Goal: Navigation & Orientation: Find specific page/section

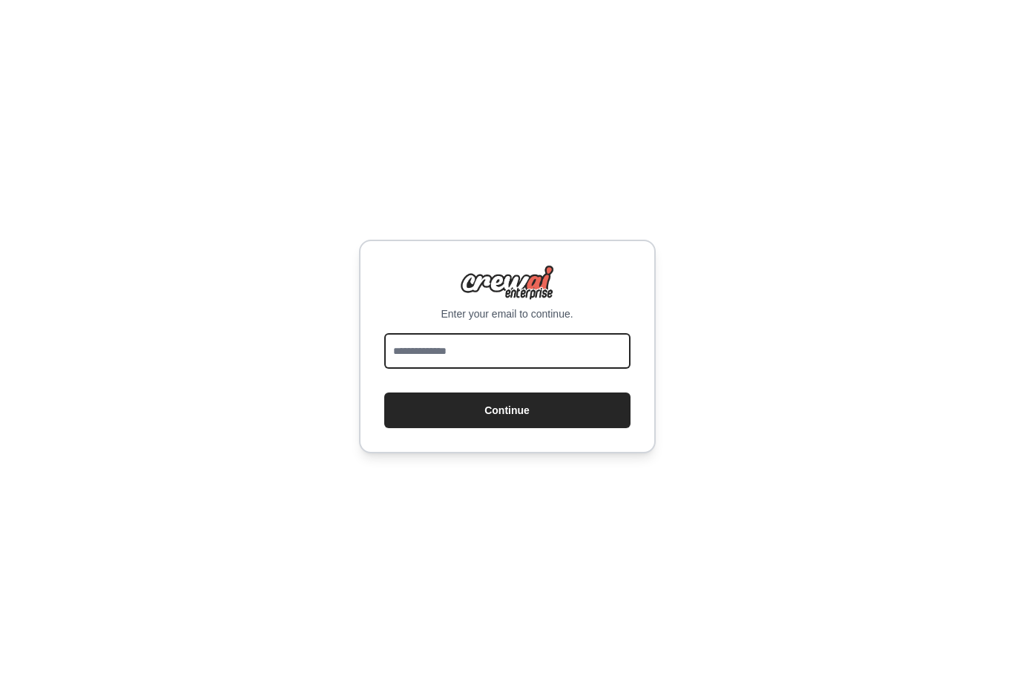
click at [543, 353] on input "email" at bounding box center [507, 351] width 246 height 36
type input "*"
type input "**********"
click at [384, 392] on button "Continue" at bounding box center [507, 410] width 246 height 36
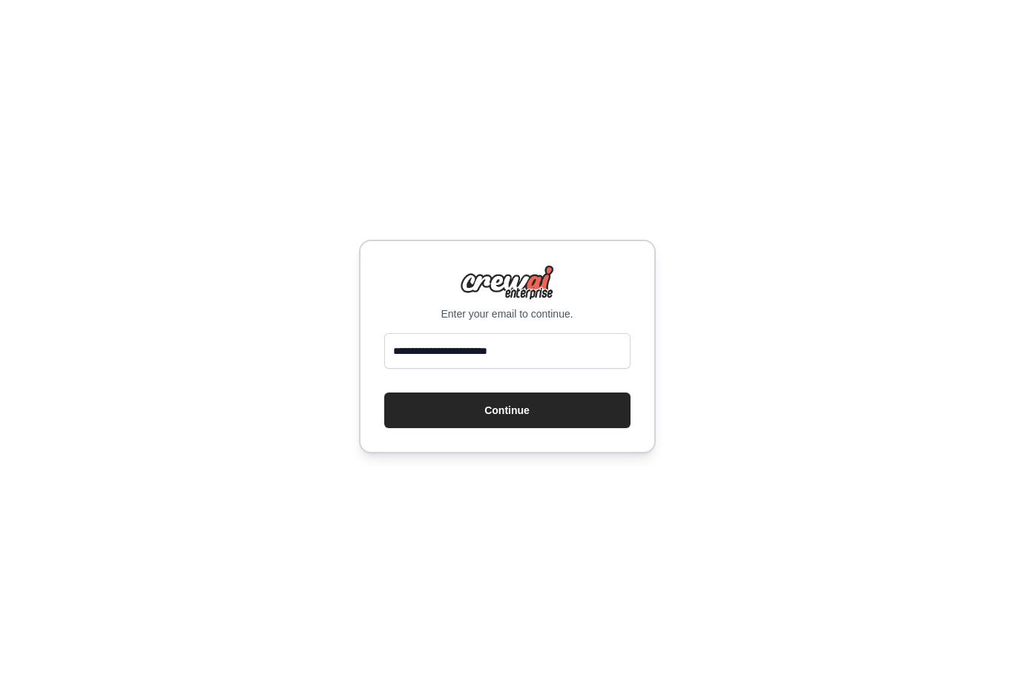
click at [883, 512] on div "**********" at bounding box center [507, 346] width 1014 height 693
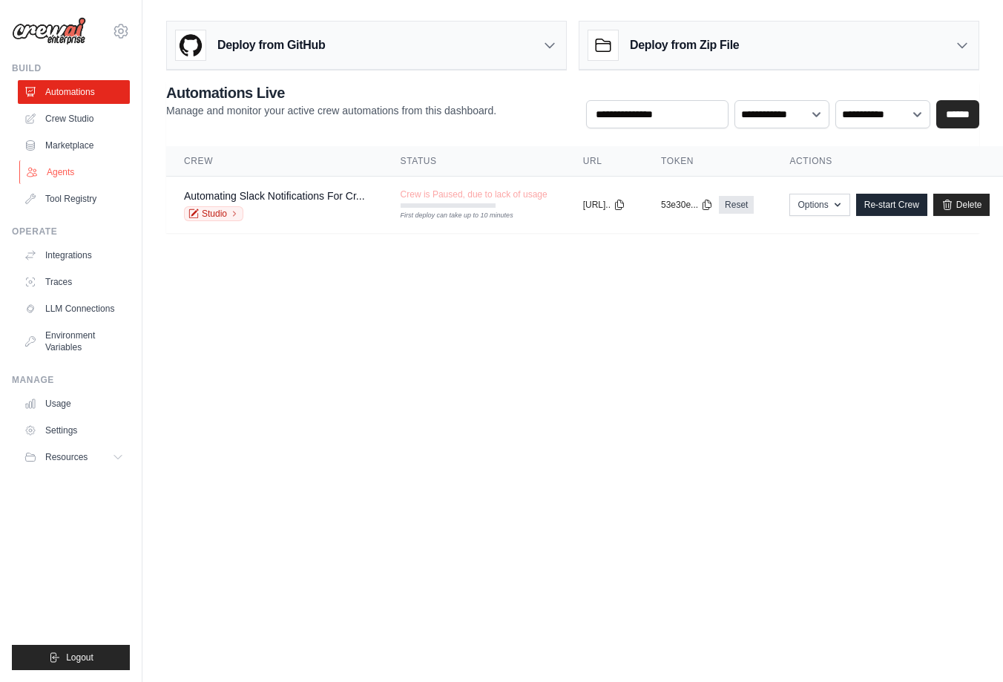
click at [56, 182] on link "Agents" at bounding box center [75, 172] width 112 height 24
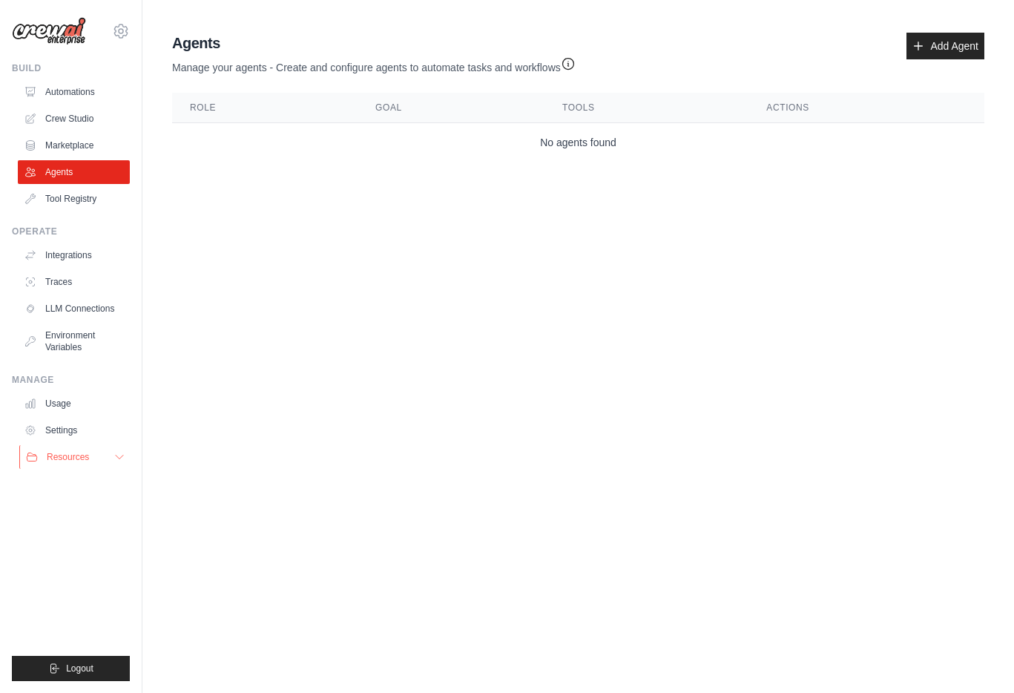
click at [95, 463] on button "Resources" at bounding box center [75, 457] width 112 height 24
click at [234, 323] on body "[EMAIL_ADDRESS][DOMAIN_NAME] Settings Build Automations Crew Studio" at bounding box center [507, 346] width 1014 height 693
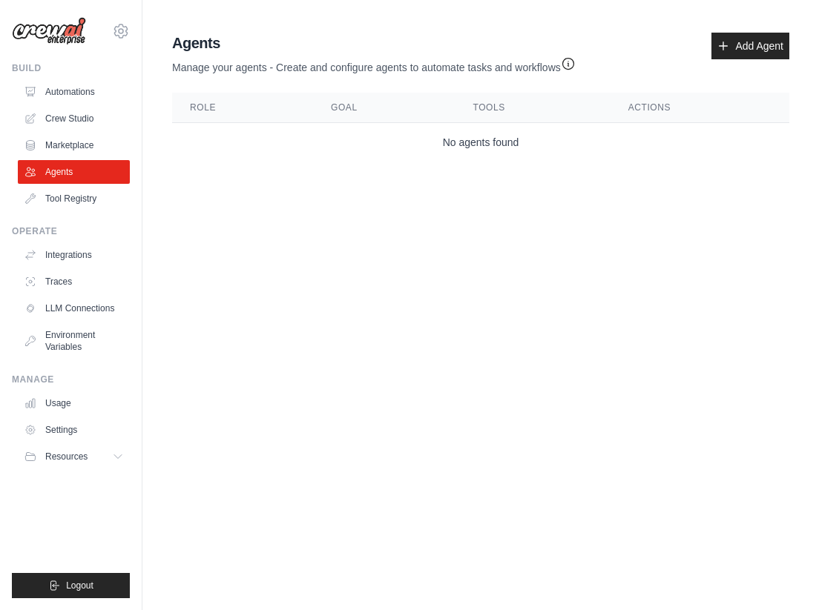
click at [711, 317] on body "[EMAIL_ADDRESS][DOMAIN_NAME] Settings Build Automations Crew Studio" at bounding box center [409, 305] width 819 height 610
click at [482, 402] on body "[EMAIL_ADDRESS][DOMAIN_NAME] Settings Build Automations Crew Studio" at bounding box center [409, 305] width 819 height 610
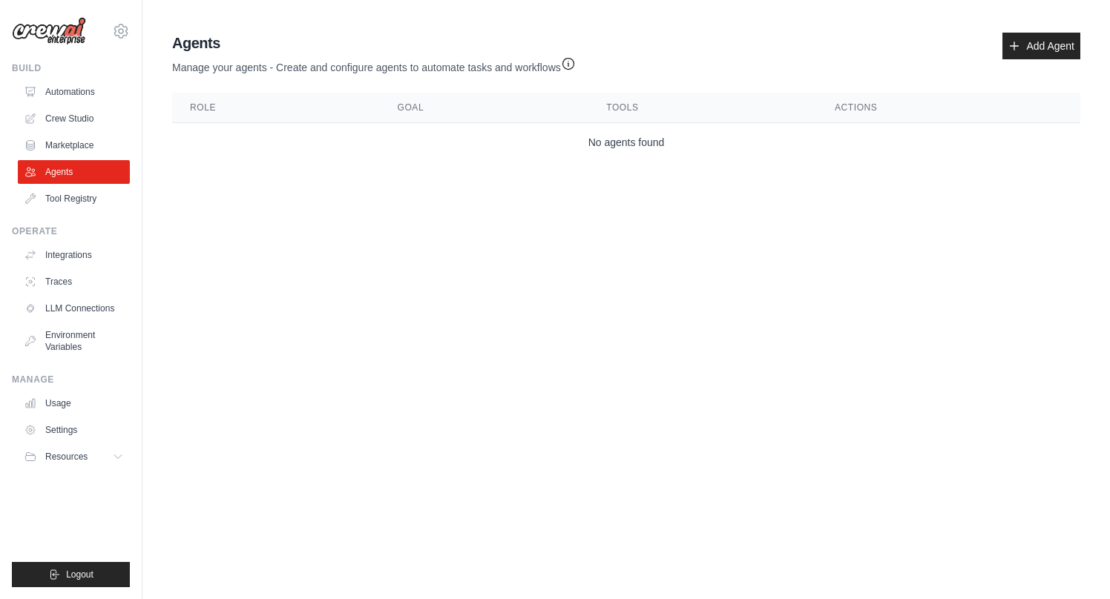
click at [978, 292] on body "[EMAIL_ADDRESS][DOMAIN_NAME] Settings Build Automations Crew Studio" at bounding box center [555, 299] width 1110 height 599
click at [487, 326] on body "[EMAIL_ADDRESS][DOMAIN_NAME] Settings Build Automations Crew Studio" at bounding box center [555, 299] width 1110 height 599
